Goal: Find specific page/section: Find specific page/section

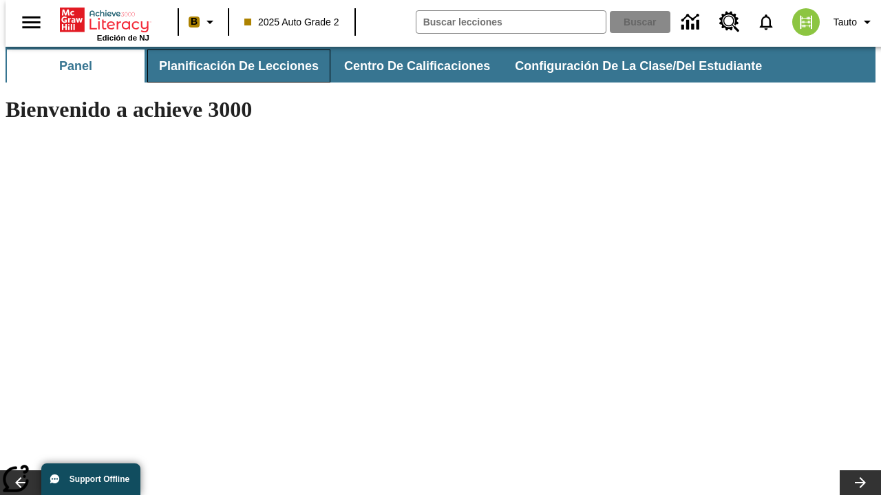
click at [231, 66] on span "Planificación de lecciones" at bounding box center [239, 66] width 160 height 16
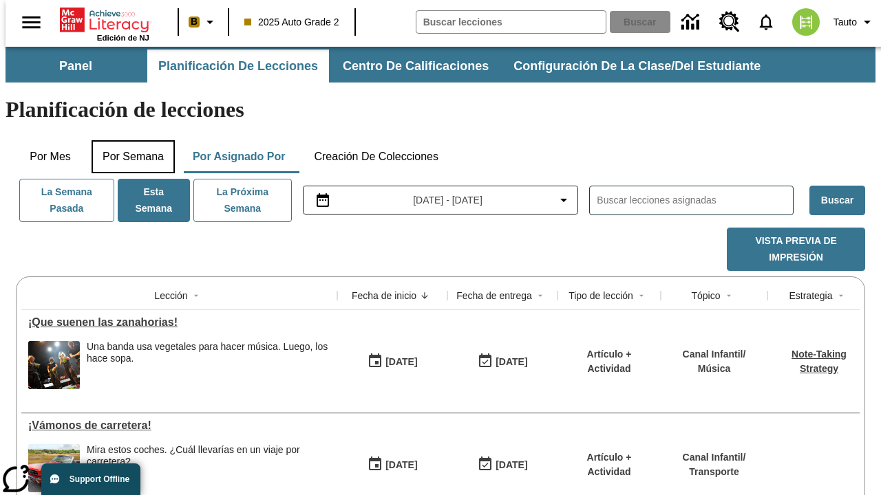
click at [129, 140] on button "Por semana" at bounding box center [133, 156] width 83 height 33
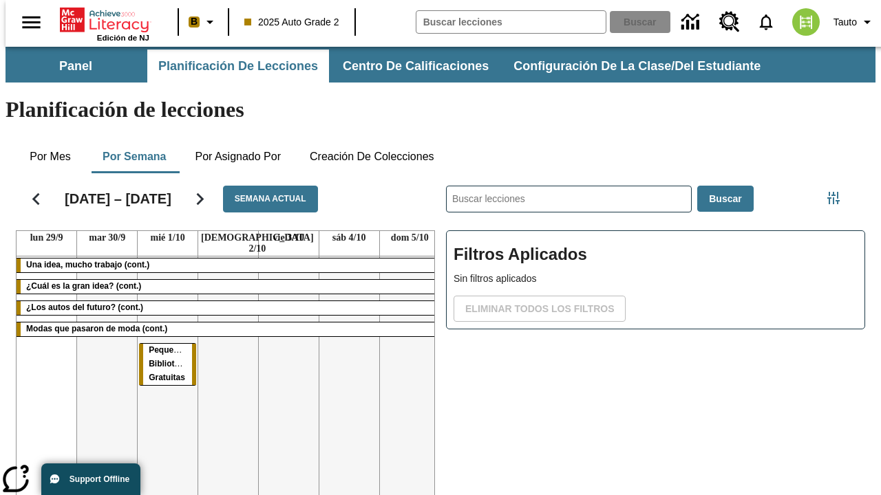
click at [404, 342] on tr "Una idea, mucho trabajo (cont.) ¿Cuál es la gran idea? (cont.) ¿Los autos del f…" at bounding box center [228, 405] width 423 height 297
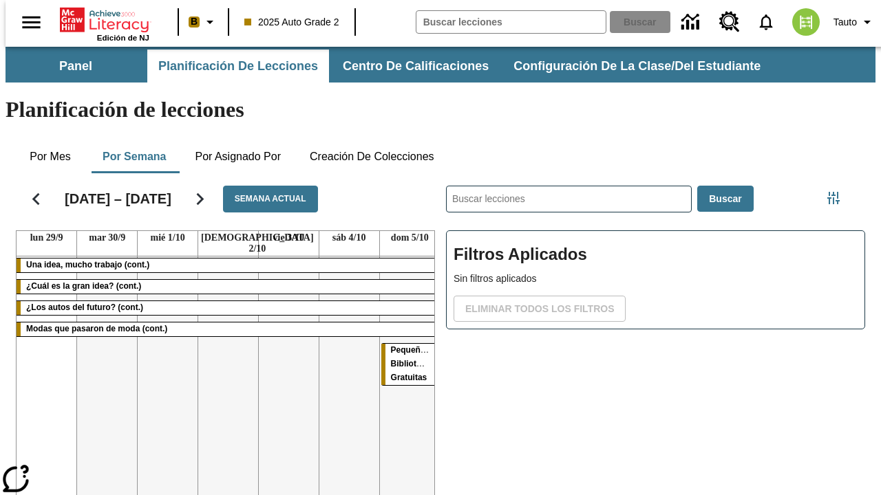
click at [405, 345] on span "Pequeñas Bibliotecas Gratuitas" at bounding box center [413, 363] width 44 height 37
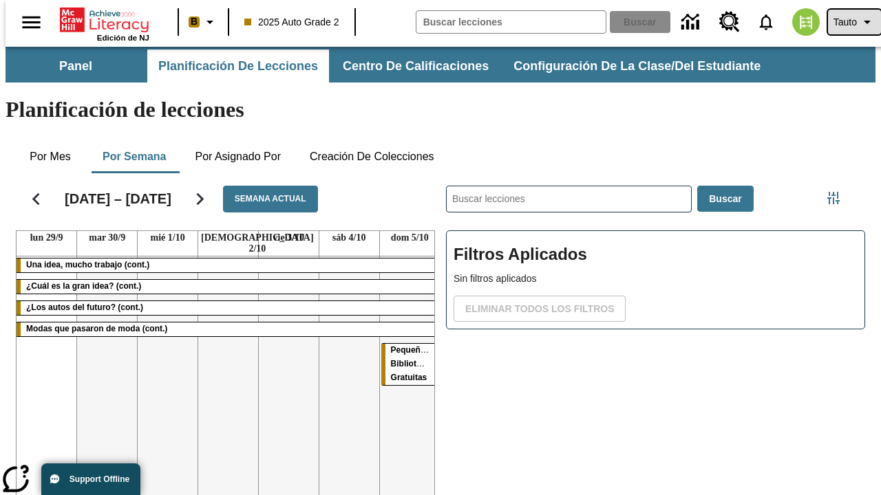
click at [847, 22] on span "Tauto" at bounding box center [844, 22] width 23 height 14
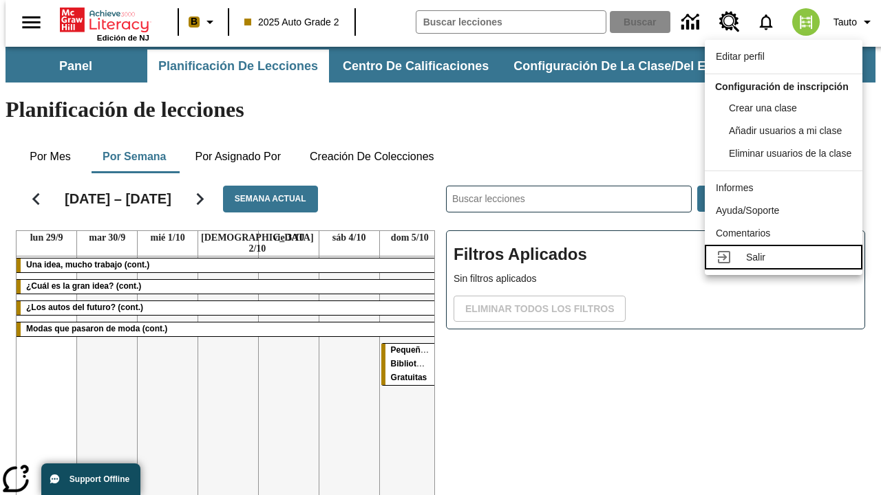
click at [787, 265] on div "Salir" at bounding box center [798, 257] width 105 height 14
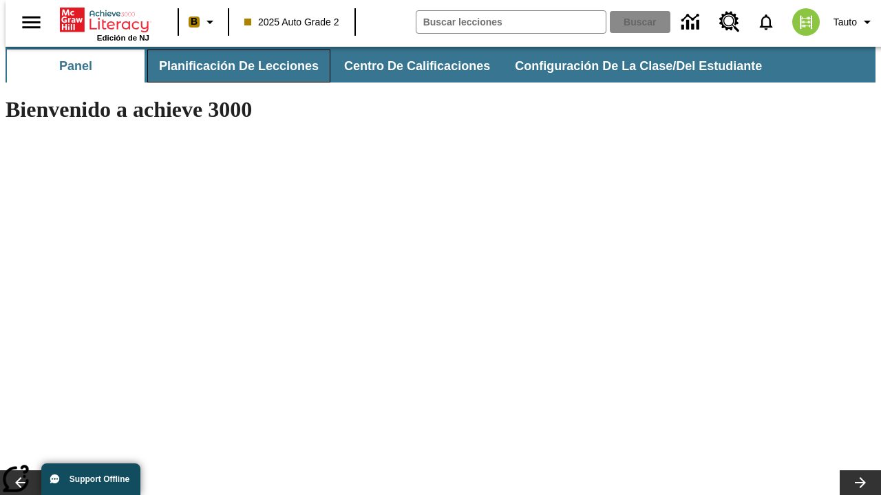
click at [231, 66] on span "Planificación de lecciones" at bounding box center [239, 66] width 160 height 16
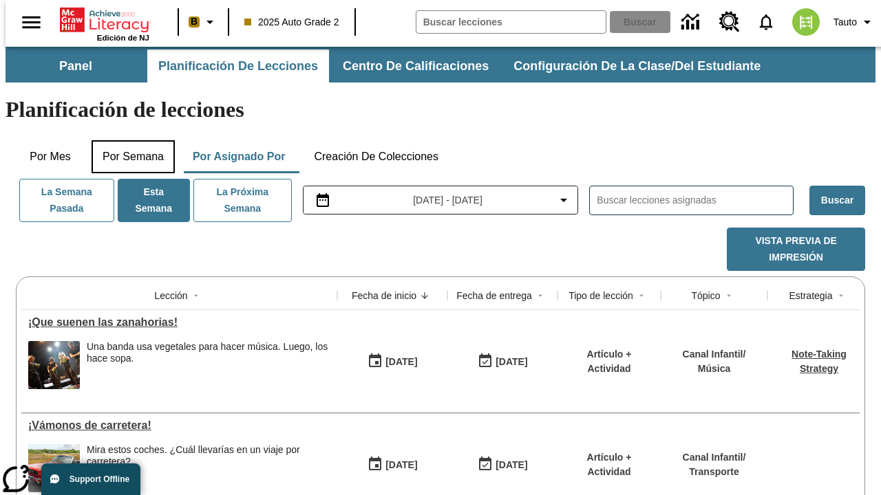
click at [129, 140] on button "Por semana" at bounding box center [133, 156] width 83 height 33
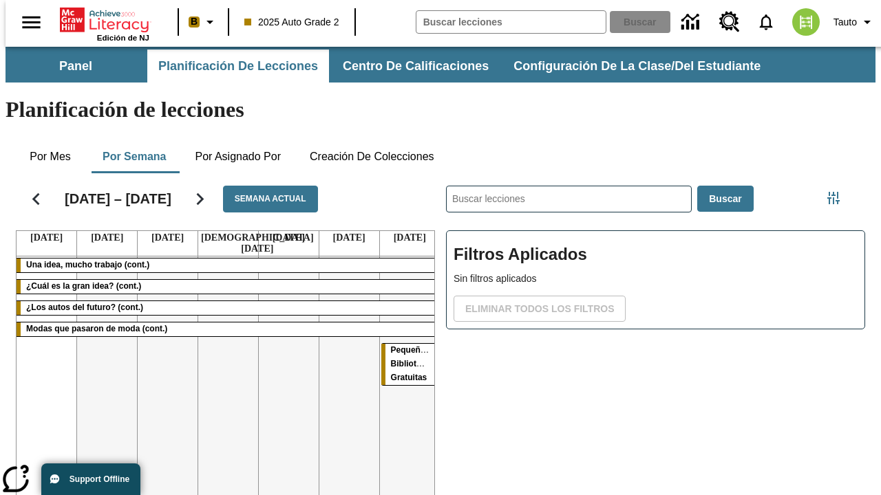
click at [162, 342] on tr "Una idea, mucho trabajo (cont.) ¿Cuál es la gran idea? (cont.) ¿Los autos del f…" at bounding box center [228, 405] width 423 height 297
